Goal: Transaction & Acquisition: Purchase product/service

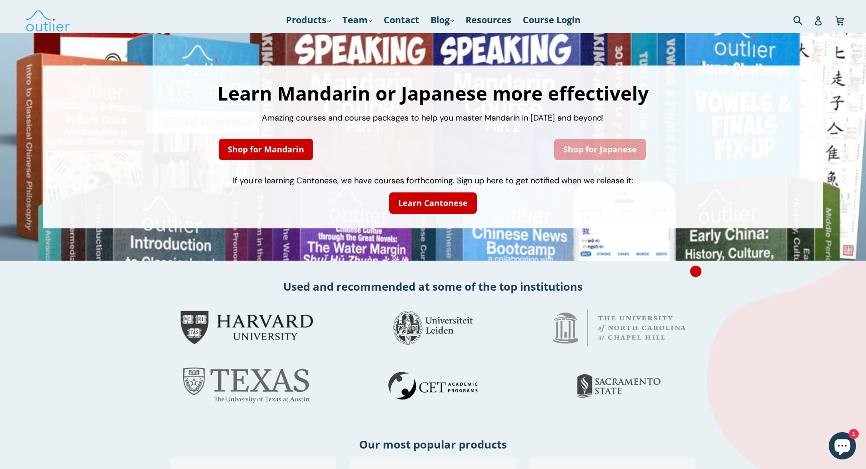
click at [589, 150] on link "Shop for Japanese" at bounding box center [600, 149] width 92 height 21
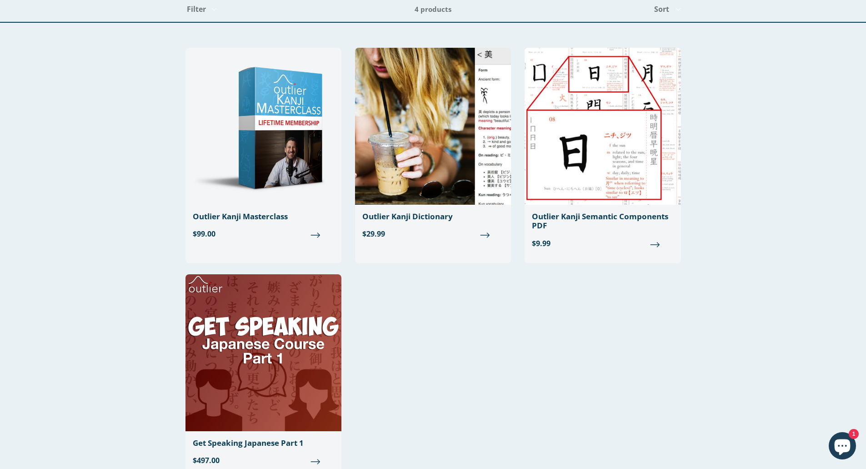
scroll to position [37, 0]
